Goal: Task Accomplishment & Management: Manage account settings

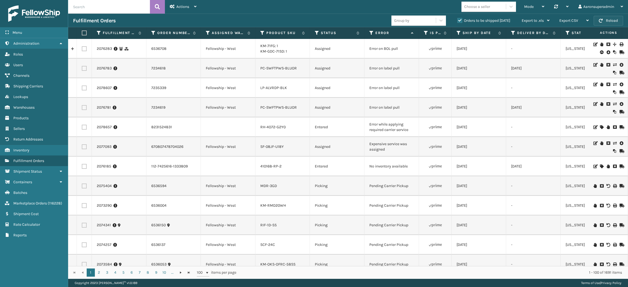
click at [607, 23] on button "Reload" at bounding box center [608, 21] width 29 height 10
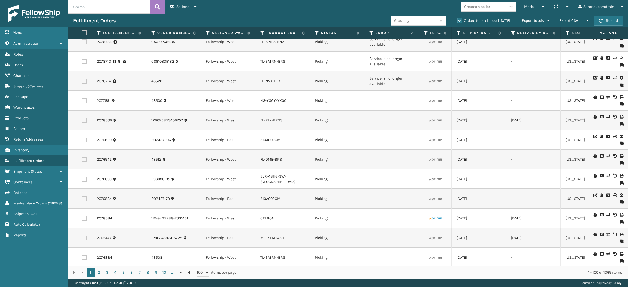
scroll to position [1400, 0]
click at [83, 84] on label at bounding box center [84, 81] width 5 height 5
click at [82, 83] on input "checkbox" at bounding box center [82, 81] width 0 height 4
checkbox input "true"
click at [85, 45] on label at bounding box center [84, 42] width 5 height 5
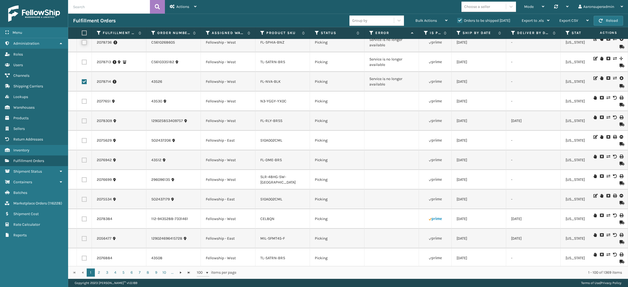
click at [82, 44] on input "checkbox" at bounding box center [82, 42] width 0 height 4
checkbox input "true"
click at [426, 20] on span "Bulk Actions" at bounding box center [427, 20] width 22 height 5
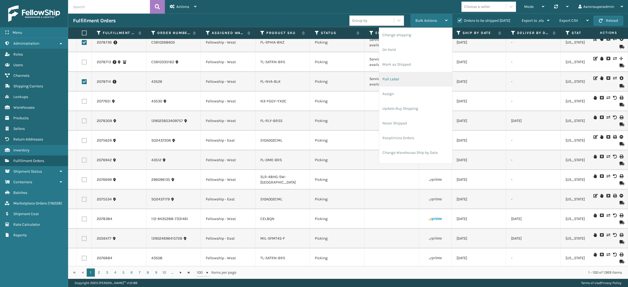
click at [396, 86] on li "Pull Label" at bounding box center [415, 79] width 73 height 15
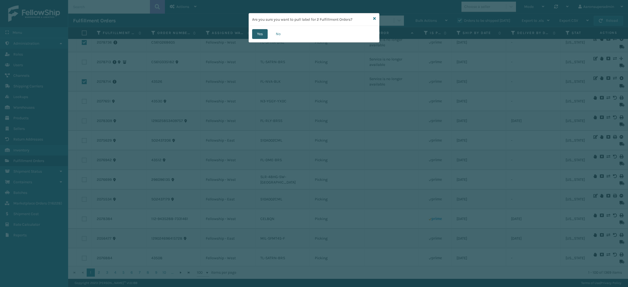
click at [262, 37] on button "Yes" at bounding box center [260, 34] width 16 height 10
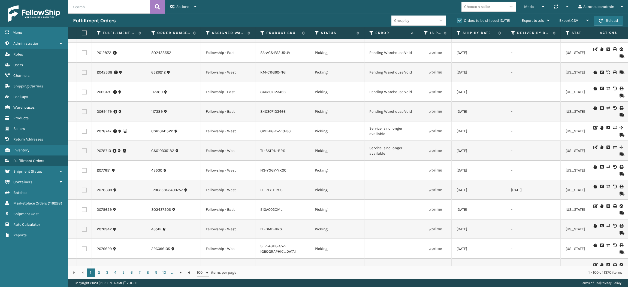
scroll to position [1291, 0]
click at [107, 135] on link "2078747" at bounding box center [104, 131] width 15 height 5
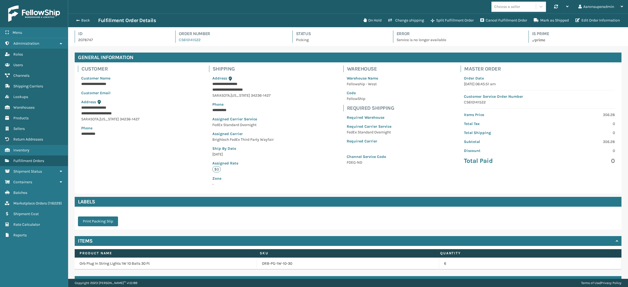
scroll to position [13, 560]
click at [370, 20] on button "On Hold" at bounding box center [372, 20] width 25 height 11
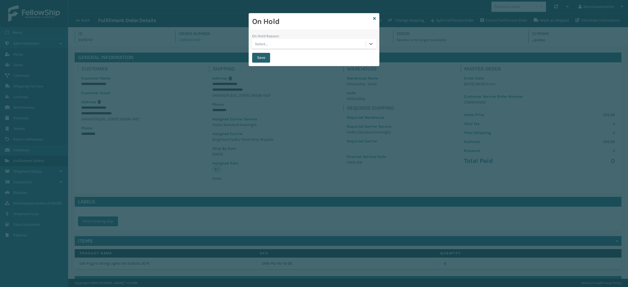
click at [263, 58] on button "Save" at bounding box center [261, 58] width 18 height 10
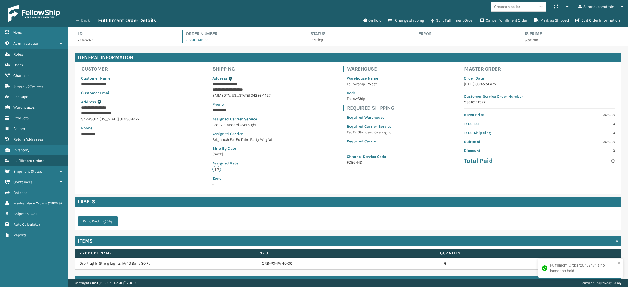
click at [86, 19] on button "Back" at bounding box center [85, 20] width 25 height 5
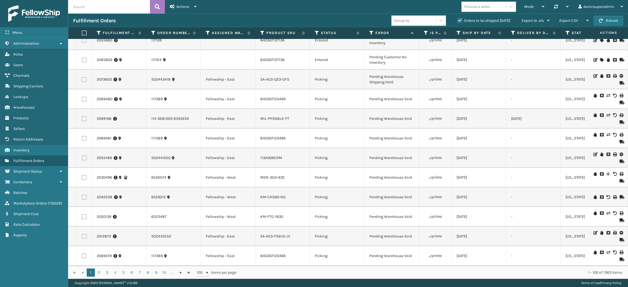
scroll to position [1332, 0]
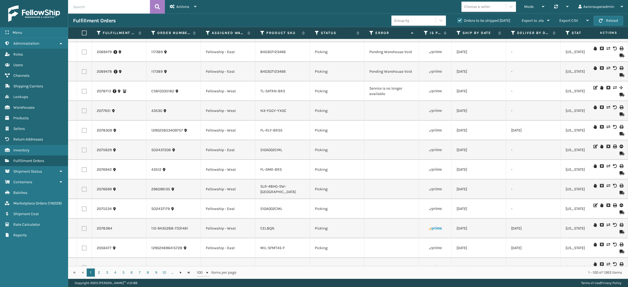
click at [600, 90] on icon at bounding box center [601, 88] width 3 height 4
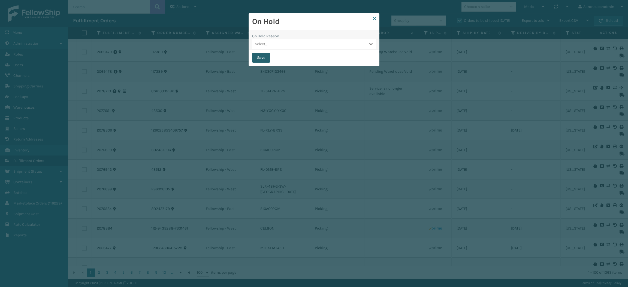
click at [262, 57] on button "Save" at bounding box center [261, 58] width 18 height 10
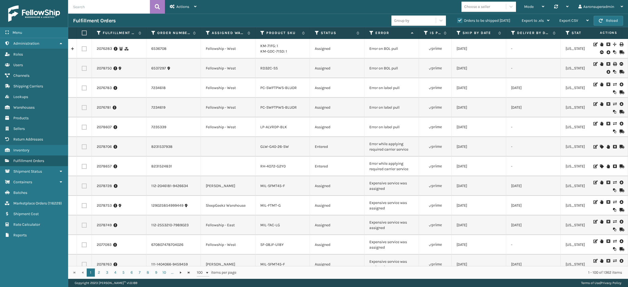
scroll to position [28, 0]
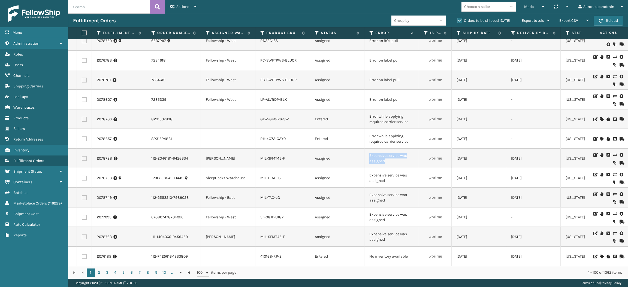
drag, startPoint x: 386, startPoint y: 162, endPoint x: 369, endPoint y: 155, distance: 18.0
click at [369, 155] on td "Expensive service was assigned" at bounding box center [392, 159] width 55 height 20
copy td "Expensive service was assigned"
click at [124, 6] on input "text" at bounding box center [109, 7] width 82 height 14
paste input "Expensive service was assigned"
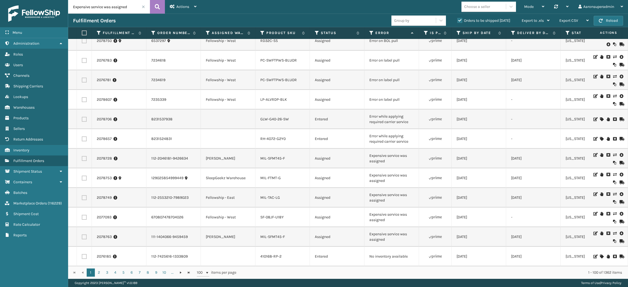
type input "Expensive service was assigned"
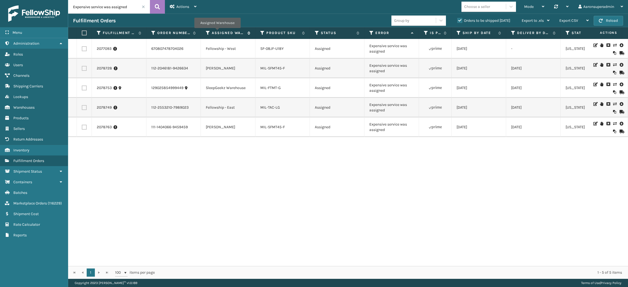
click at [218, 33] on label "Assigned Warehouse" at bounding box center [228, 33] width 33 height 5
click at [82, 109] on label at bounding box center [84, 107] width 5 height 5
click at [82, 109] on input "checkbox" at bounding box center [82, 107] width 0 height 4
checkbox input "true"
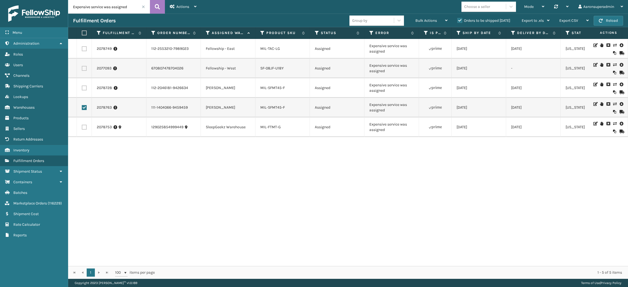
click at [84, 89] on label at bounding box center [84, 88] width 5 height 5
click at [82, 89] on input "checkbox" at bounding box center [82, 88] width 0 height 4
click at [413, 19] on div "Bulk Actions Change shipping On Hold Mark as Shipped Pull Label Assign Update B…" at bounding box center [432, 21] width 42 height 14
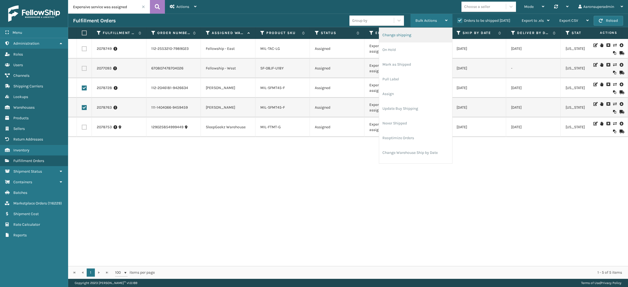
click at [393, 33] on li "Change shipping" at bounding box center [415, 35] width 73 height 15
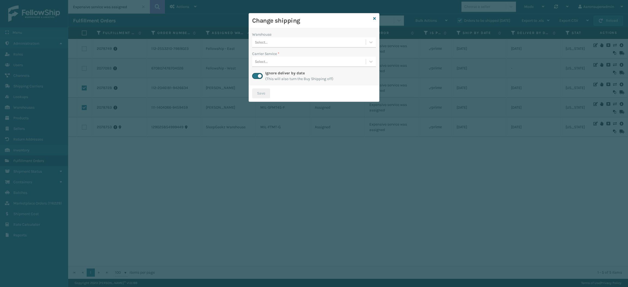
click at [289, 40] on div "Select..." at bounding box center [309, 42] width 114 height 9
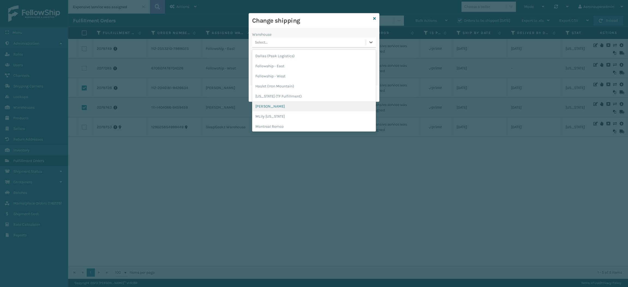
click at [277, 106] on div "[PERSON_NAME]" at bounding box center [314, 106] width 124 height 10
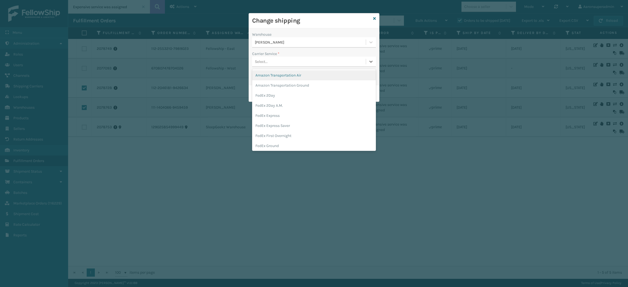
click at [265, 60] on div "Select..." at bounding box center [261, 62] width 13 height 6
click at [271, 125] on div "FedEx Home Delivery" at bounding box center [314, 122] width 124 height 10
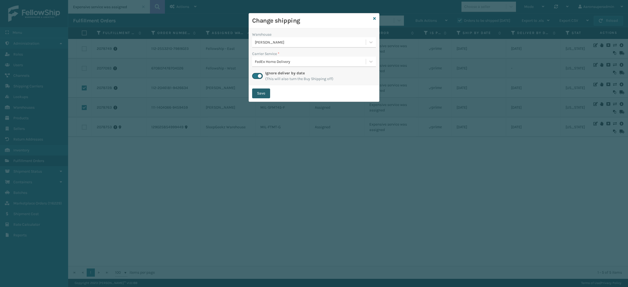
click at [259, 91] on button "Save" at bounding box center [261, 94] width 18 height 10
checkbox input "false"
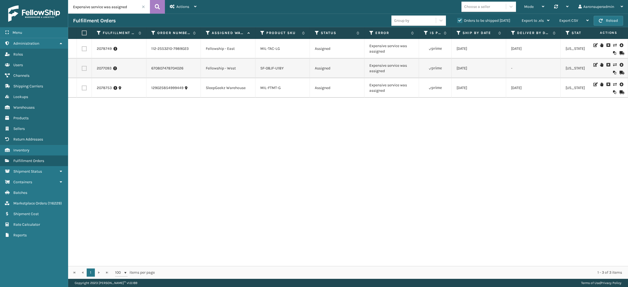
click at [82, 49] on label at bounding box center [84, 48] width 5 height 5
click at [82, 49] on input "checkbox" at bounding box center [82, 48] width 0 height 4
click at [416, 22] on span "Bulk Actions" at bounding box center [427, 20] width 22 height 5
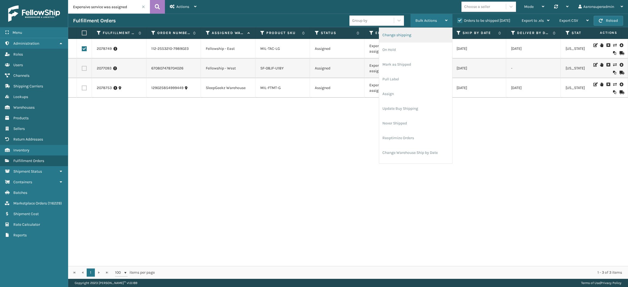
click at [405, 40] on li "Change shipping" at bounding box center [415, 35] width 73 height 15
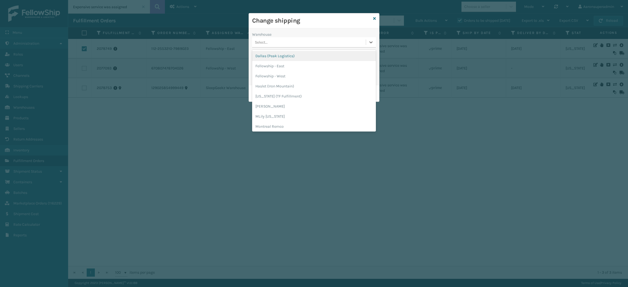
click at [290, 41] on div "Select..." at bounding box center [309, 42] width 114 height 9
click at [282, 64] on div "Fellowship - East" at bounding box center [314, 66] width 124 height 10
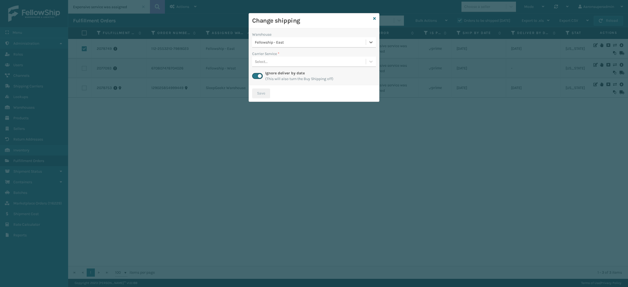
click at [278, 59] on div "Select..." at bounding box center [309, 61] width 114 height 9
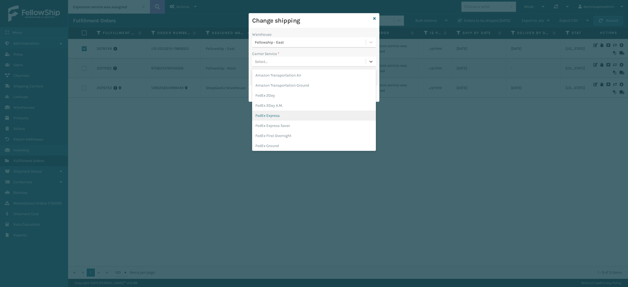
scroll to position [24, 0]
click at [272, 129] on div "FedEx Home Delivery" at bounding box center [314, 132] width 124 height 10
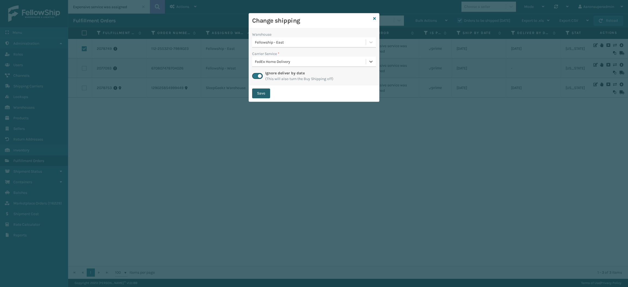
click at [260, 94] on button "Save" at bounding box center [261, 94] width 18 height 10
checkbox input "false"
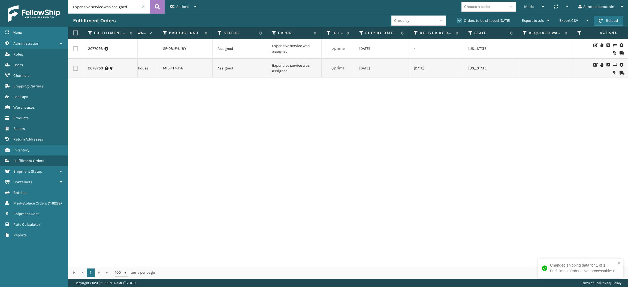
scroll to position [0, 0]
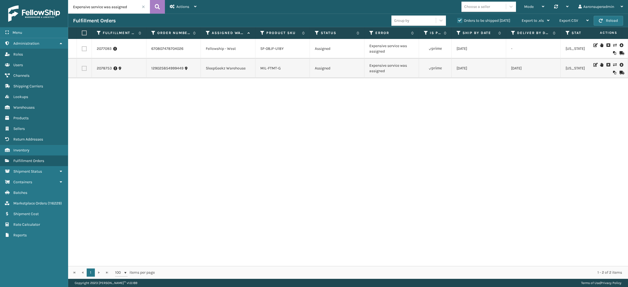
click at [613, 46] on icon at bounding box center [614, 45] width 3 height 4
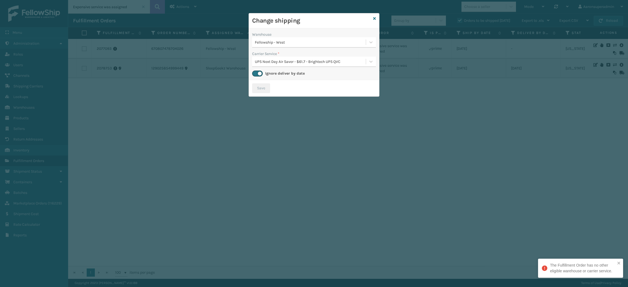
click at [282, 62] on div "UPS Next Day Air Saver - $61.7 - Brightech UPS QVC" at bounding box center [311, 62] width 112 height 6
click at [375, 18] on icon at bounding box center [374, 19] width 3 height 4
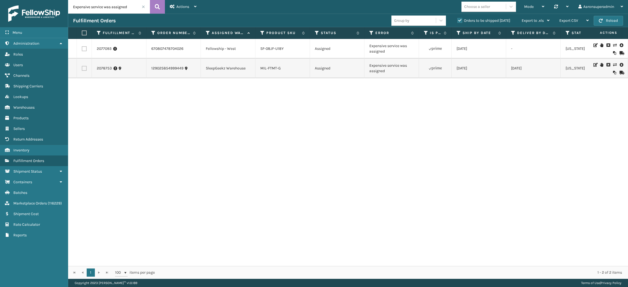
click at [613, 64] on icon at bounding box center [614, 65] width 3 height 4
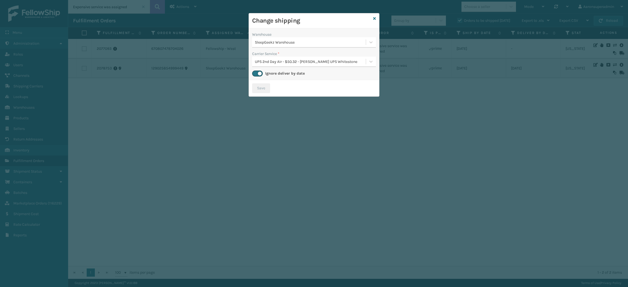
click at [347, 40] on div "SleepGeekz Warehouse" at bounding box center [311, 43] width 112 height 6
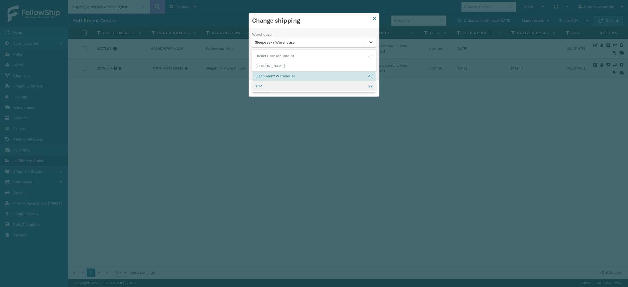
click at [291, 86] on div "TFM 22" at bounding box center [314, 86] width 124 height 10
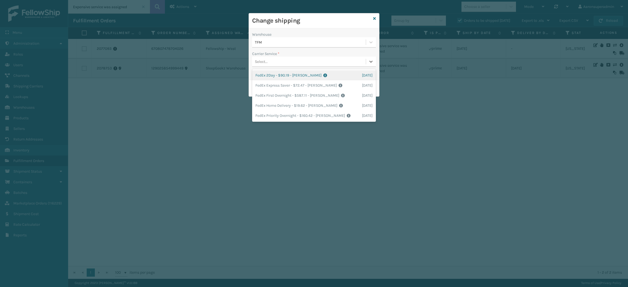
click at [265, 63] on div "Select..." at bounding box center [261, 62] width 13 height 6
click at [264, 104] on div "FedEx Home Delivery - $19.62 - [PERSON_NAME] FedEx Shipping Cost $17.21 Surplus…" at bounding box center [314, 106] width 124 height 10
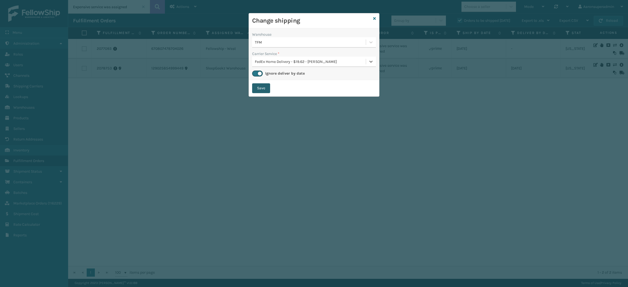
click at [258, 84] on button "Save" at bounding box center [261, 88] width 18 height 10
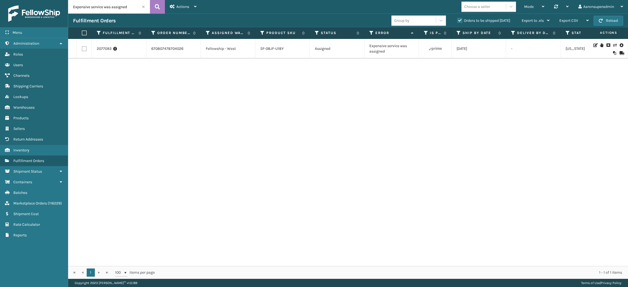
click at [144, 5] on span at bounding box center [143, 6] width 3 height 3
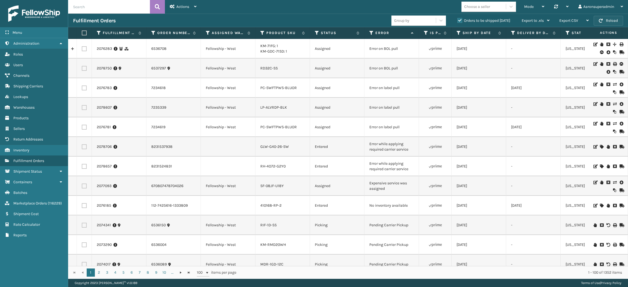
click at [608, 20] on button "Reload" at bounding box center [608, 21] width 29 height 10
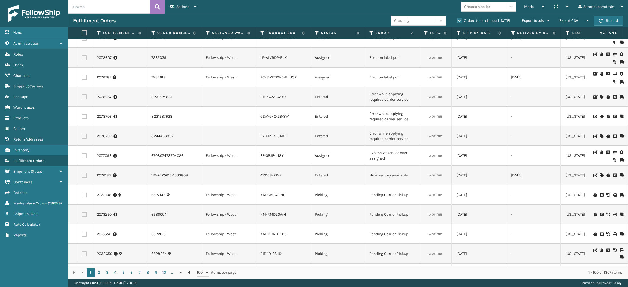
scroll to position [49, 0]
click at [116, 10] on input "text" at bounding box center [109, 7] width 82 height 14
paste input "5022767 5022717"
click at [88, 9] on input "5022767 5022717" at bounding box center [109, 7] width 82 height 14
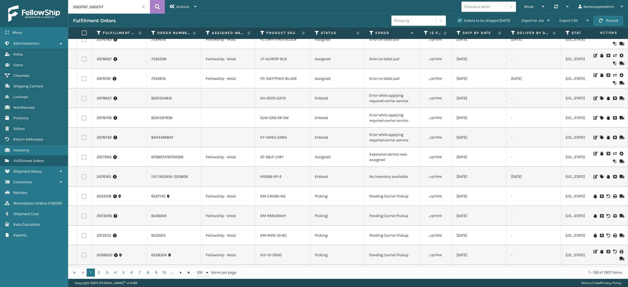
type input "5022767, 5022717"
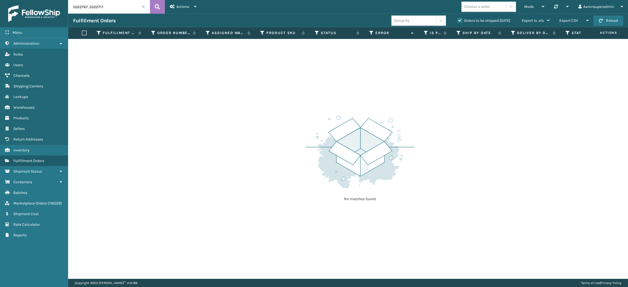
click at [461, 23] on div "Orders to be shipped [DATE]" at bounding box center [485, 20] width 64 height 7
click at [460, 19] on label "Orders to be shipped [DATE]" at bounding box center [484, 20] width 53 height 5
click at [458, 19] on input "Orders to be shipped [DATE]" at bounding box center [458, 19] width 0 height 4
click at [155, 6] on icon at bounding box center [157, 7] width 5 height 8
click at [503, 21] on label "Orders to be shipped [DATE]" at bounding box center [484, 20] width 53 height 5
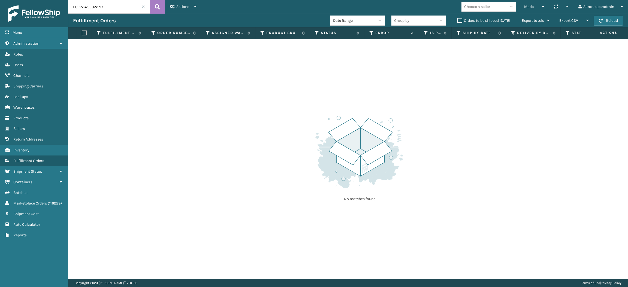
click at [458, 21] on input "Orders to be shipped [DATE]" at bounding box center [458, 19] width 0 height 4
click at [144, 7] on span at bounding box center [143, 6] width 3 height 3
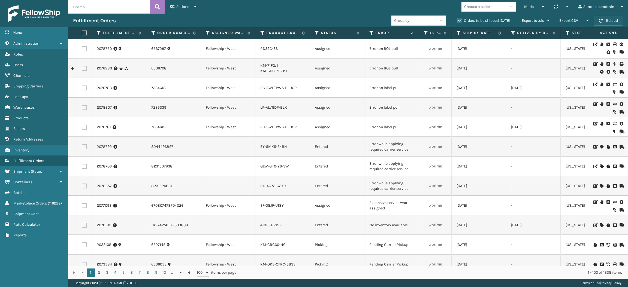
click at [604, 16] on button "Reload" at bounding box center [608, 21] width 29 height 10
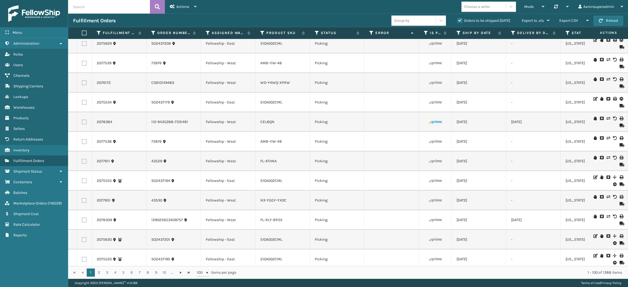
scroll to position [1255, 0]
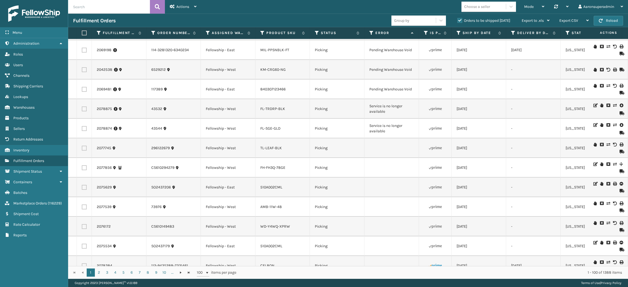
click at [83, 131] on label at bounding box center [84, 128] width 5 height 5
click at [82, 130] on input "checkbox" at bounding box center [82, 128] width 0 height 4
checkbox input "true"
click at [83, 112] on label at bounding box center [84, 109] width 5 height 5
click at [82, 110] on input "checkbox" at bounding box center [82, 109] width 0 height 4
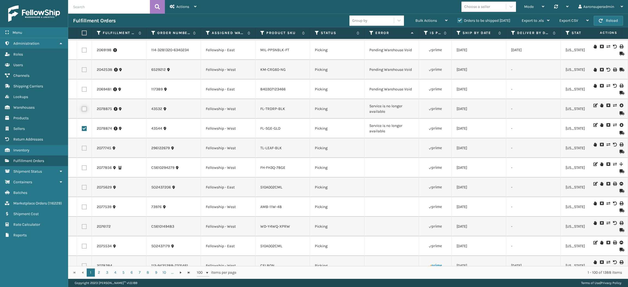
checkbox input "true"
click at [417, 19] on span "Bulk Actions" at bounding box center [427, 20] width 22 height 5
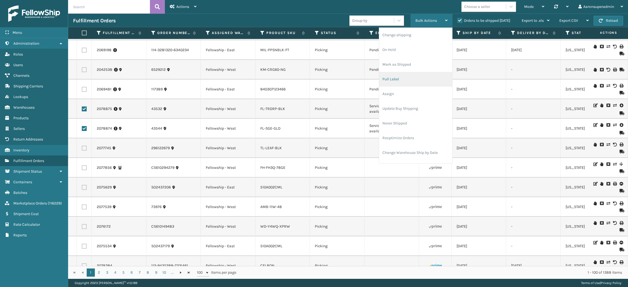
click at [398, 83] on li "Pull Label" at bounding box center [415, 79] width 73 height 15
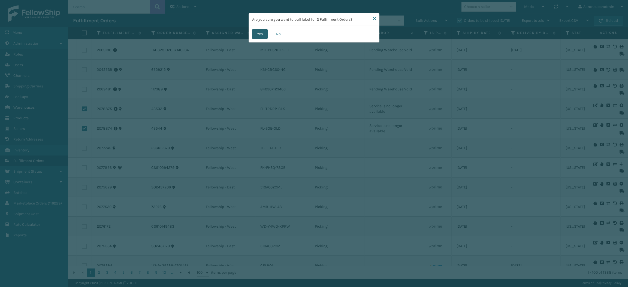
click at [260, 35] on button "Yes" at bounding box center [260, 34] width 16 height 10
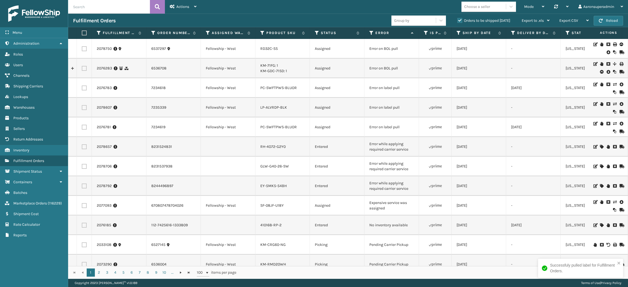
click at [473, 7] on div "Choose a seller" at bounding box center [477, 7] width 26 height 6
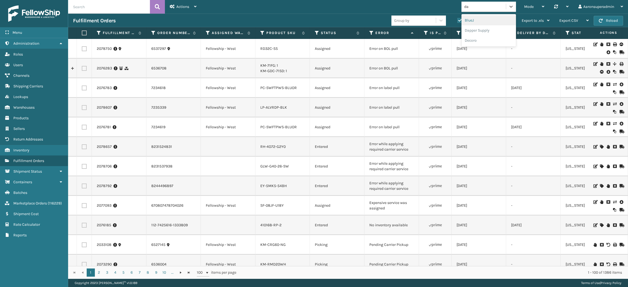
type input "dap"
click at [482, 25] on div "Dapper Supply" at bounding box center [489, 20] width 55 height 10
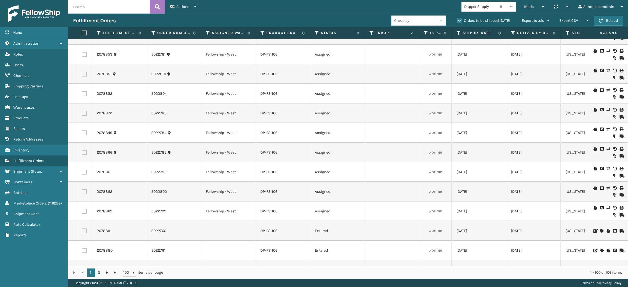
scroll to position [1163, 0]
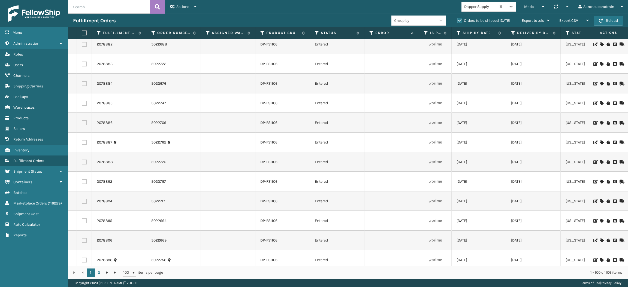
click at [600, 102] on icon at bounding box center [601, 103] width 3 height 4
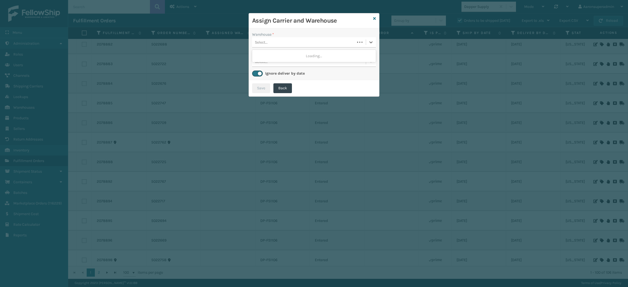
click at [288, 43] on div "Select..." at bounding box center [303, 42] width 103 height 9
click at [288, 55] on div "Fellowship - West" at bounding box center [314, 56] width 124 height 10
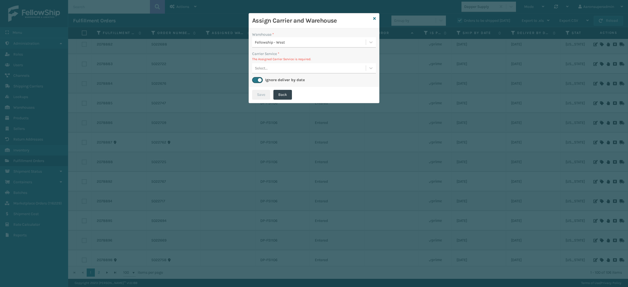
click at [277, 71] on div "Select..." at bounding box center [309, 68] width 114 height 9
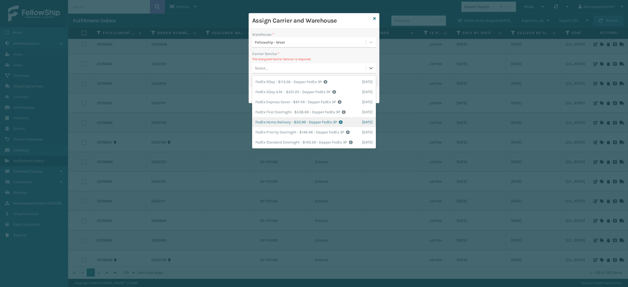
click at [280, 119] on div "FedEx Home Delivery - $23.96 - Dapper FedEx 3P Shipping Cost $23.96 Surplus Cos…" at bounding box center [314, 122] width 124 height 10
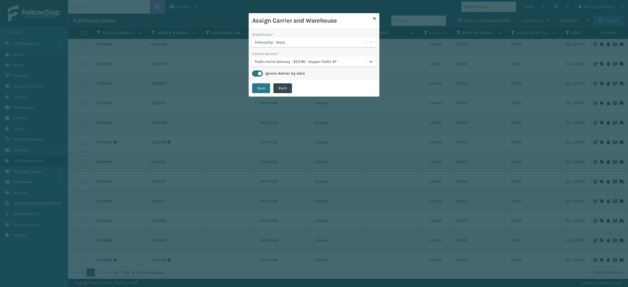
click at [259, 93] on div "Save Back" at bounding box center [314, 88] width 130 height 16
click at [259, 90] on button "Save" at bounding box center [261, 88] width 18 height 10
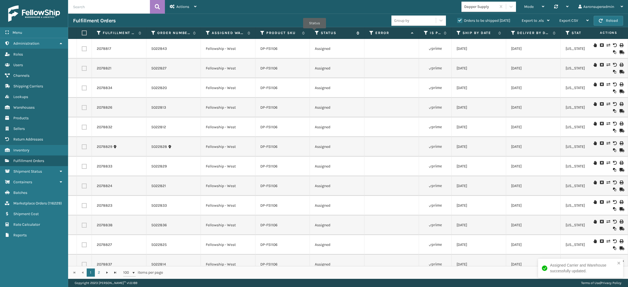
click at [315, 32] on icon at bounding box center [317, 33] width 4 height 5
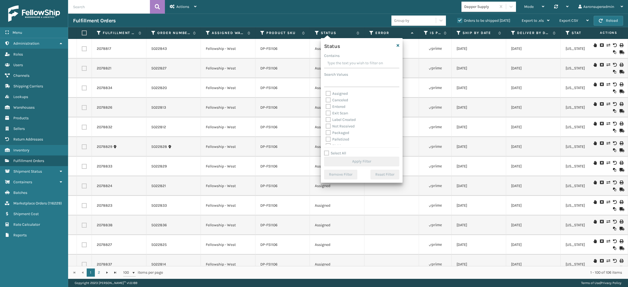
click at [338, 107] on label "Entered" at bounding box center [336, 106] width 20 height 5
click at [326, 107] on input "Entered" at bounding box center [326, 106] width 0 height 4
checkbox input "true"
click at [344, 162] on button "Apply Filter" at bounding box center [361, 162] width 75 height 10
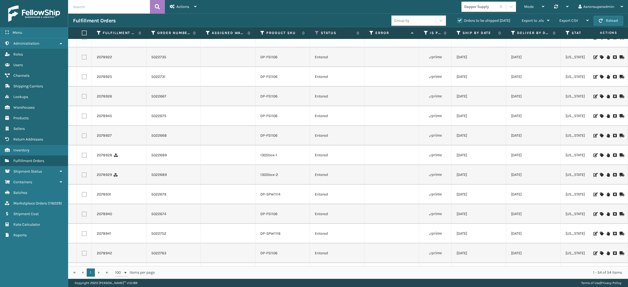
scroll to position [809, 0]
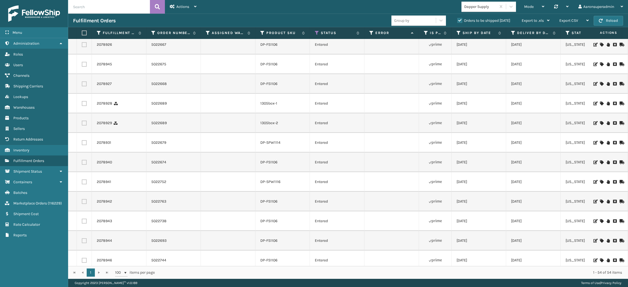
click at [84, 32] on label at bounding box center [83, 33] width 3 height 5
click at [82, 32] on input "checkbox" at bounding box center [82, 33] width 0 height 4
checkbox input "true"
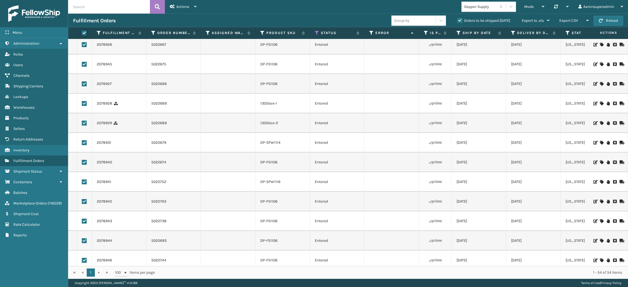
checkbox input "true"
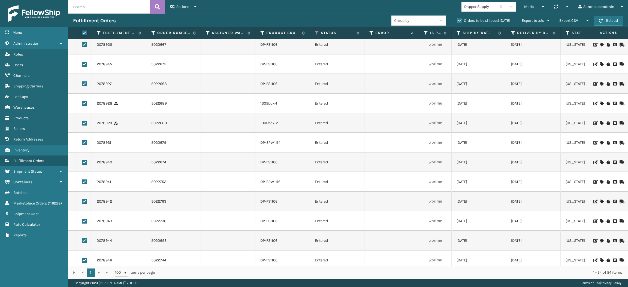
checkbox input "true"
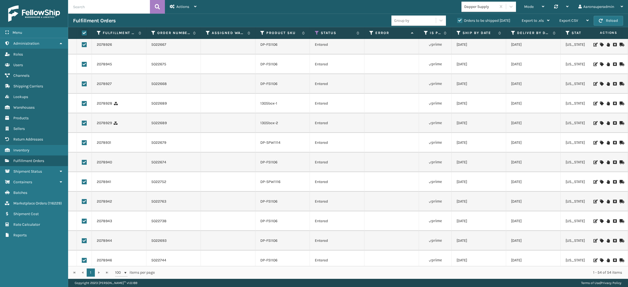
checkbox input "true"
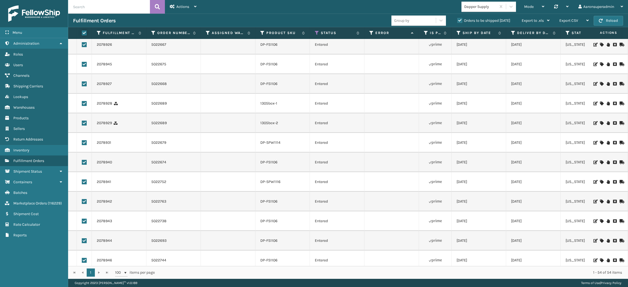
checkbox input "true"
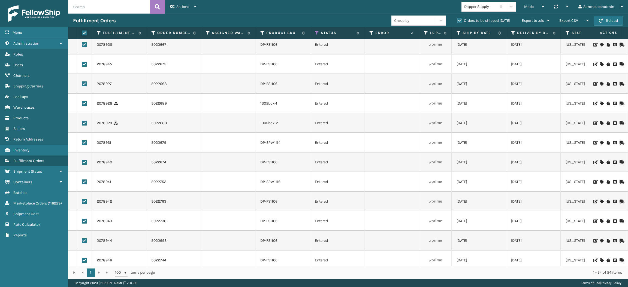
checkbox input "true"
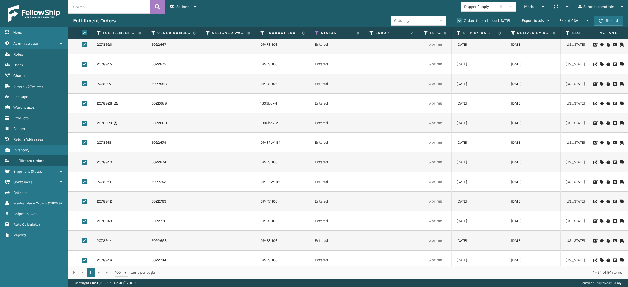
checkbox input "true"
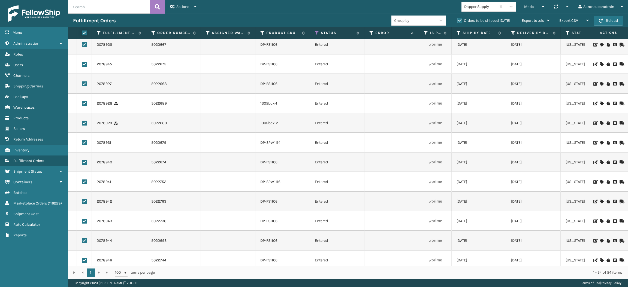
checkbox input "true"
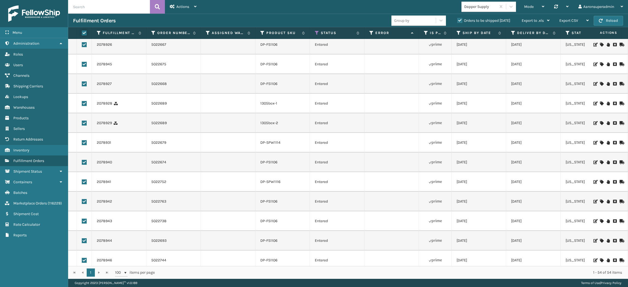
checkbox input "true"
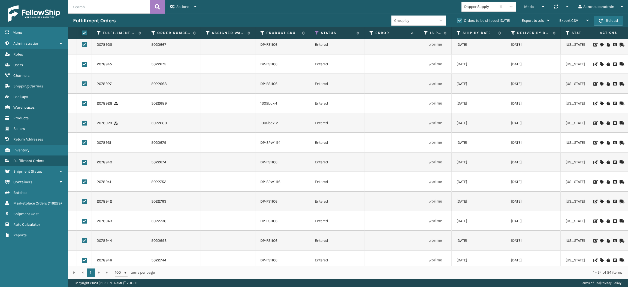
checkbox input "true"
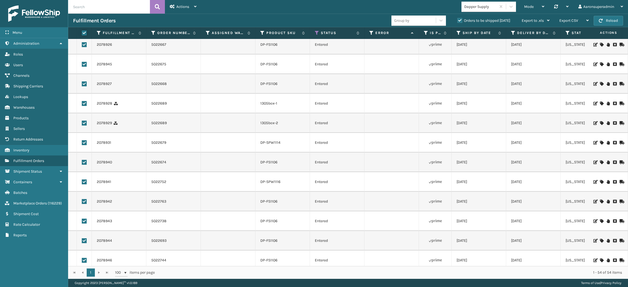
checkbox input "true"
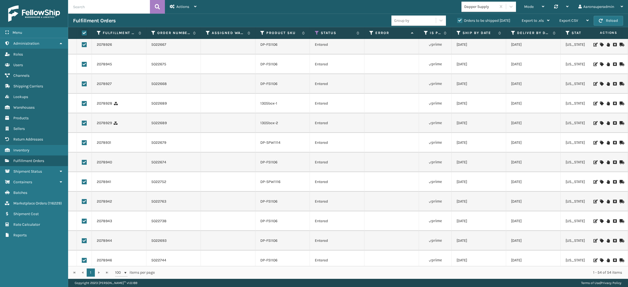
checkbox input "true"
click at [422, 16] on div "Bulk Actions" at bounding box center [432, 21] width 32 height 14
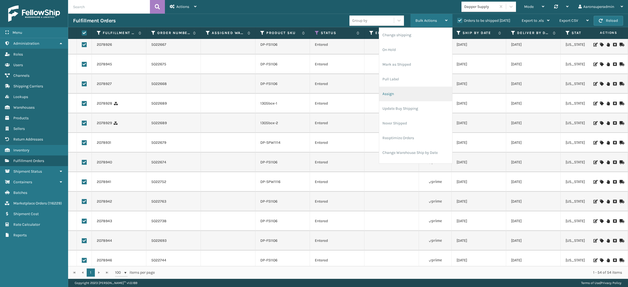
click at [395, 90] on li "Assign" at bounding box center [415, 94] width 73 height 15
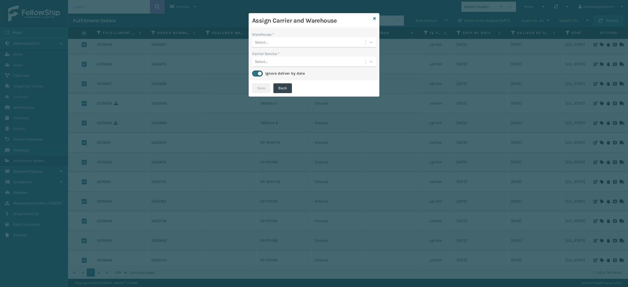
click at [265, 40] on div "Select..." at bounding box center [261, 43] width 13 height 6
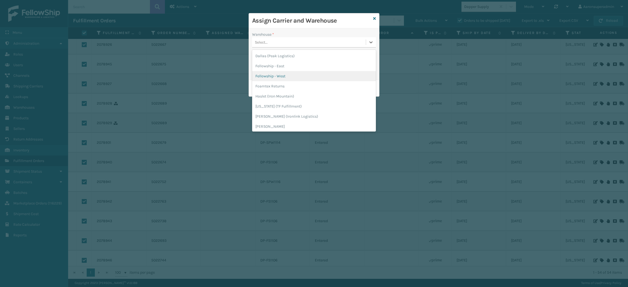
click at [276, 81] on div "Fellowship - West" at bounding box center [314, 76] width 124 height 10
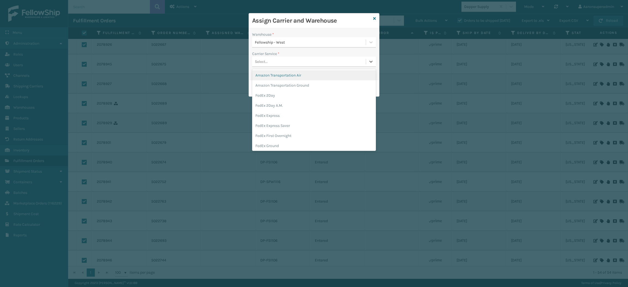
click at [267, 62] on div "Select..." at bounding box center [261, 62] width 13 height 6
click at [276, 124] on div "FedEx Home Delivery" at bounding box center [314, 123] width 124 height 10
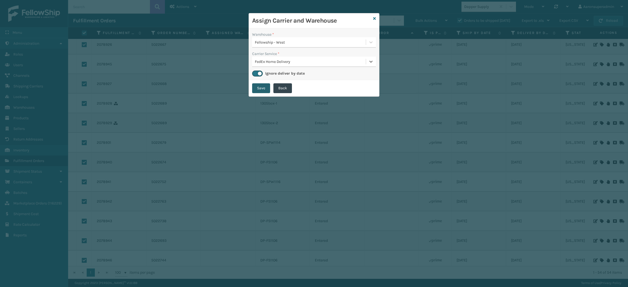
click at [259, 91] on button "Save" at bounding box center [261, 88] width 18 height 10
checkbox input "false"
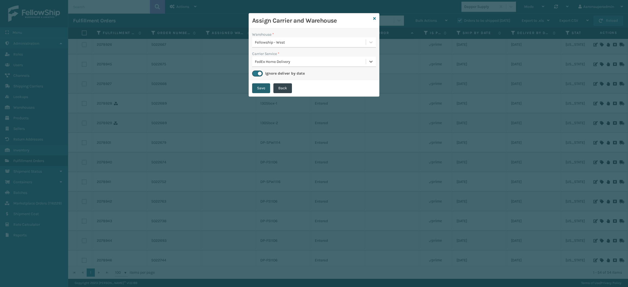
checkbox input "false"
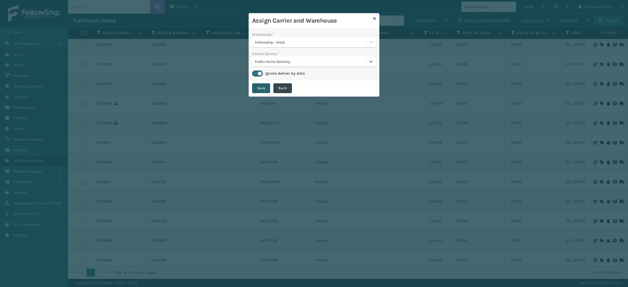
checkbox input "false"
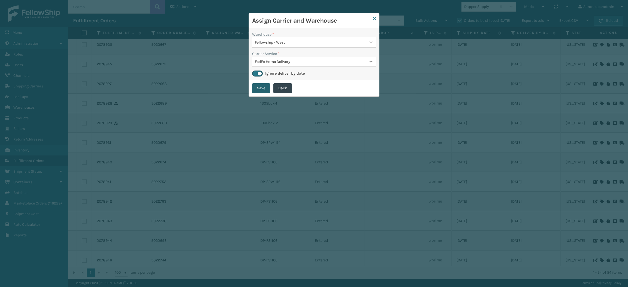
checkbox input "false"
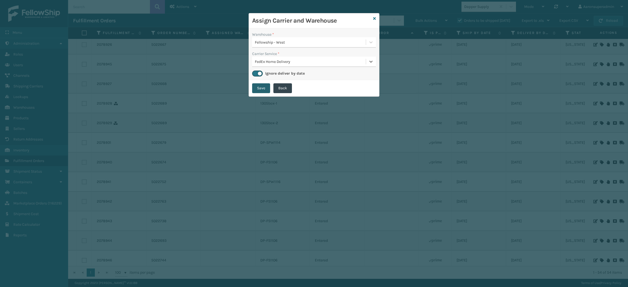
checkbox input "false"
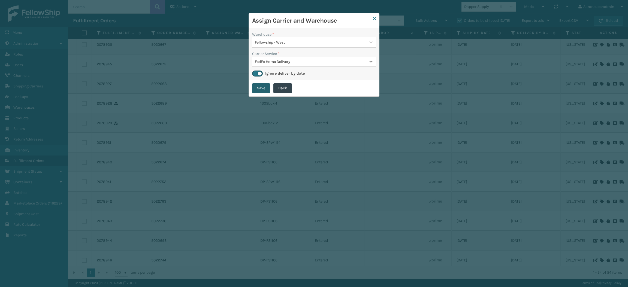
checkbox input "false"
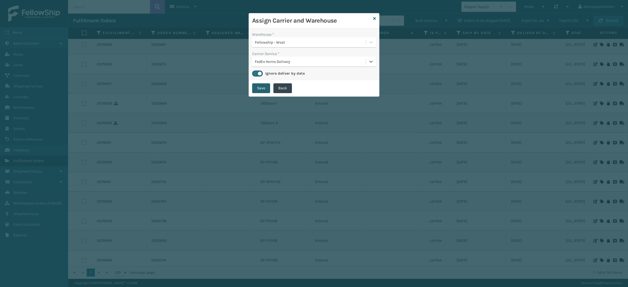
checkbox input "false"
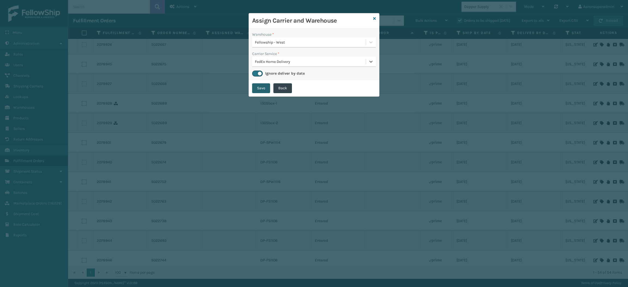
checkbox input "false"
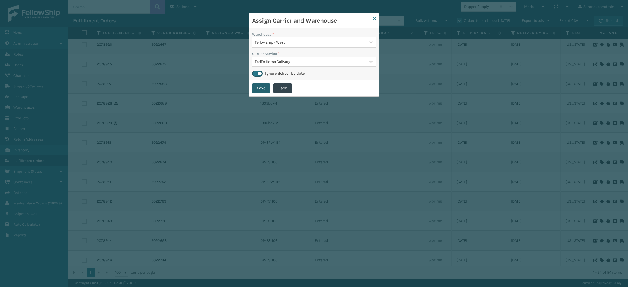
checkbox input "false"
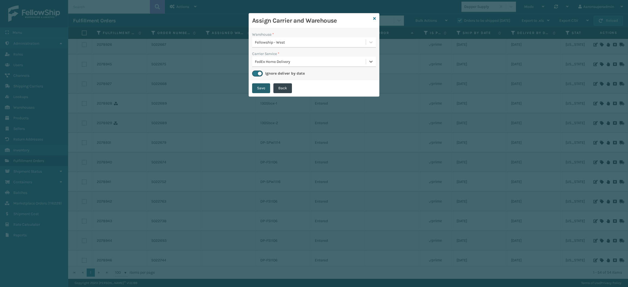
checkbox input "false"
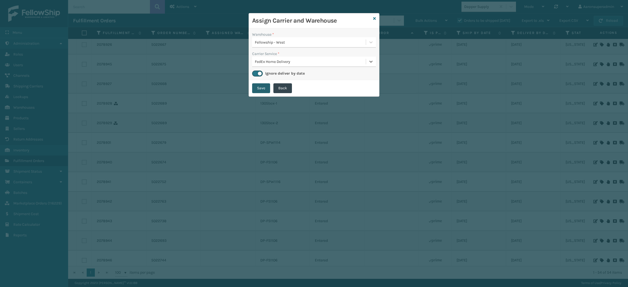
checkbox input "false"
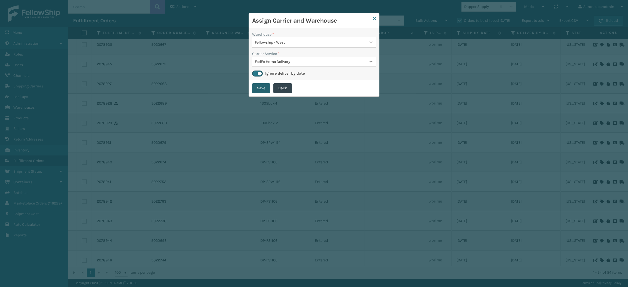
checkbox input "false"
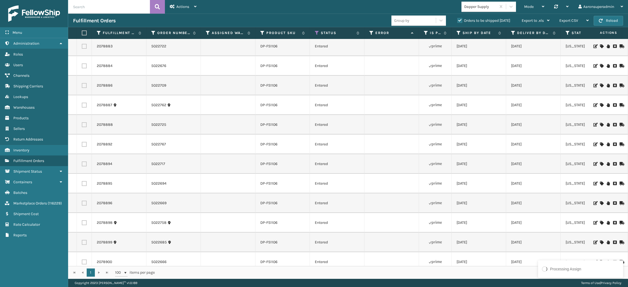
scroll to position [0, 0]
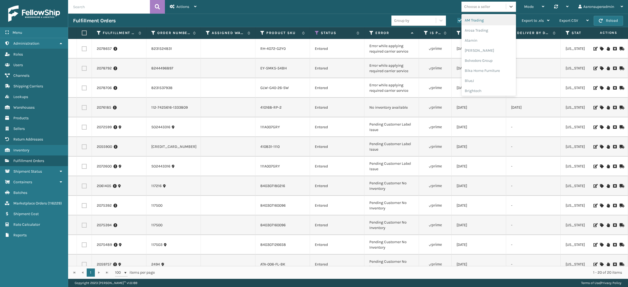
click at [476, 4] on div "Choose a seller" at bounding box center [477, 7] width 26 height 6
click at [475, 29] on div "Dapper Supply" at bounding box center [489, 27] width 55 height 10
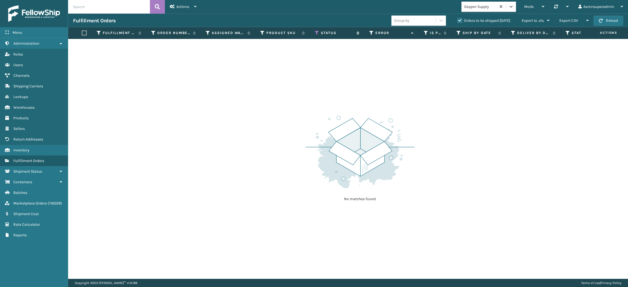
click at [317, 34] on icon at bounding box center [317, 33] width 4 height 5
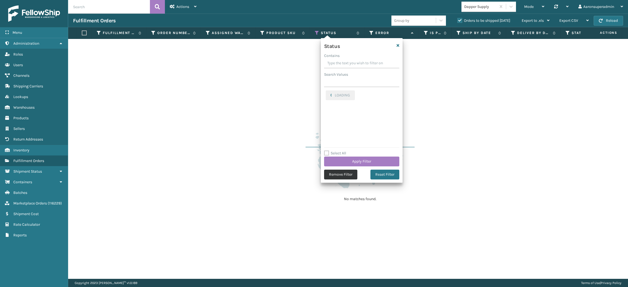
click at [333, 178] on button "Remove Filter" at bounding box center [340, 175] width 33 height 10
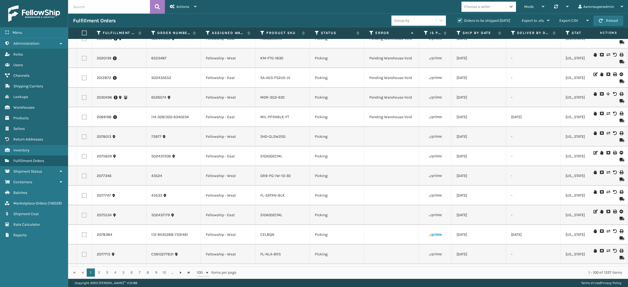
scroll to position [1227, 0]
